Goal: Task Accomplishment & Management: Manage account settings

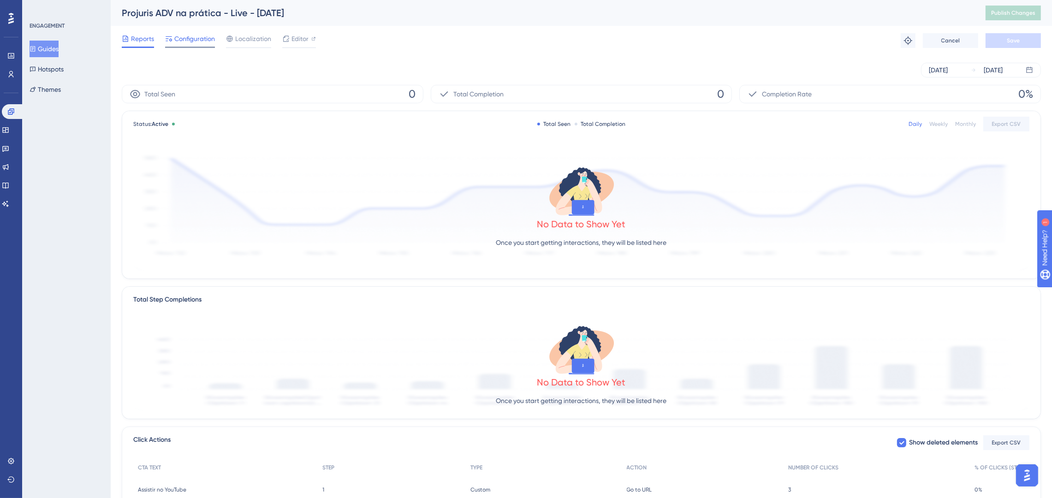
click at [196, 42] on span "Configuration" at bounding box center [194, 38] width 41 height 11
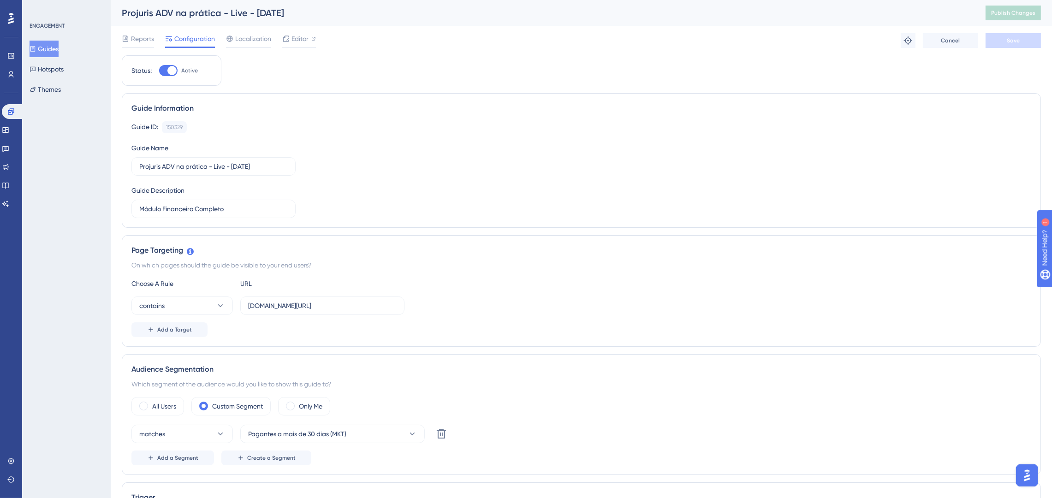
click at [163, 71] on div at bounding box center [168, 70] width 18 height 11
click at [159, 71] on input "Active" at bounding box center [159, 71] width 0 height 0
checkbox input "false"
click at [1029, 42] on button "Save" at bounding box center [1013, 40] width 55 height 15
click at [1028, 12] on span "Publish Changes" at bounding box center [1014, 12] width 44 height 7
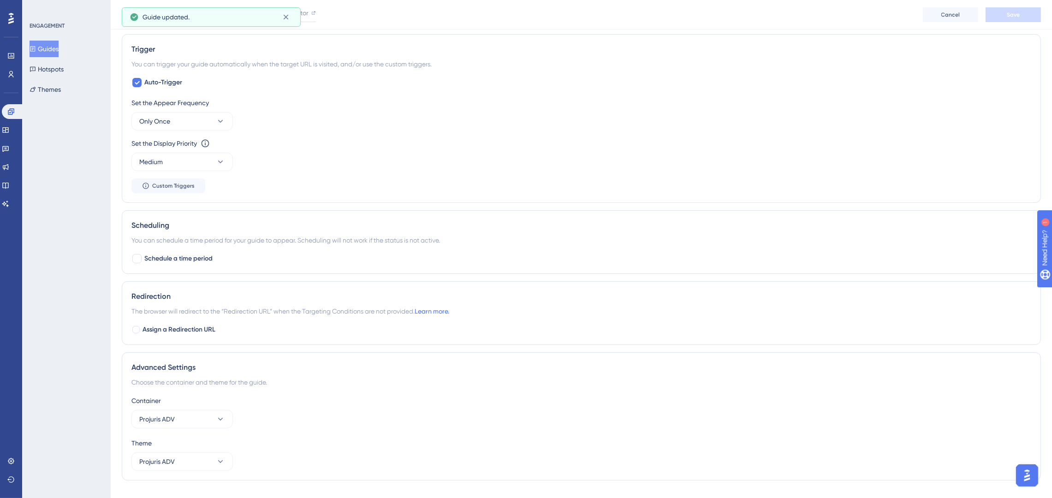
scroll to position [472, 0]
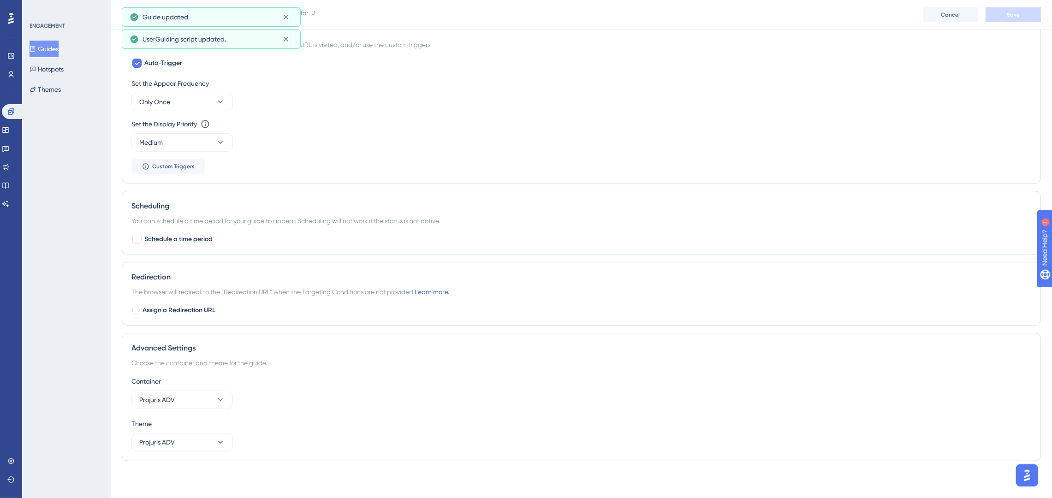
drag, startPoint x: 659, startPoint y: 148, endPoint x: 303, endPoint y: 138, distance: 356.8
click at [659, 146] on div "Set the Display Priority This option will set the display priority between auto…" at bounding box center [582, 135] width 900 height 33
click at [9, 51] on link at bounding box center [10, 55] width 7 height 15
